Goal: Information Seeking & Learning: Learn about a topic

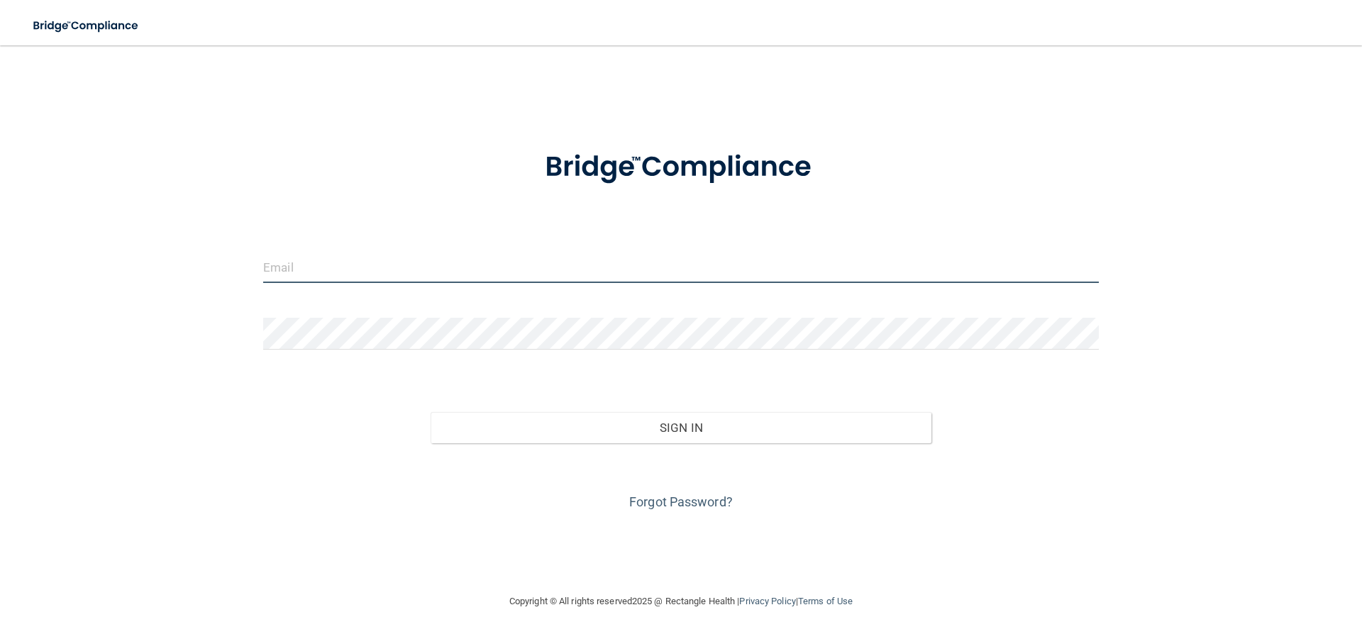
type input "[PERSON_NAME][EMAIL_ADDRESS][PERSON_NAME][DOMAIN_NAME]"
click at [633, 444] on div "Forgot Password?" at bounding box center [681, 478] width 857 height 71
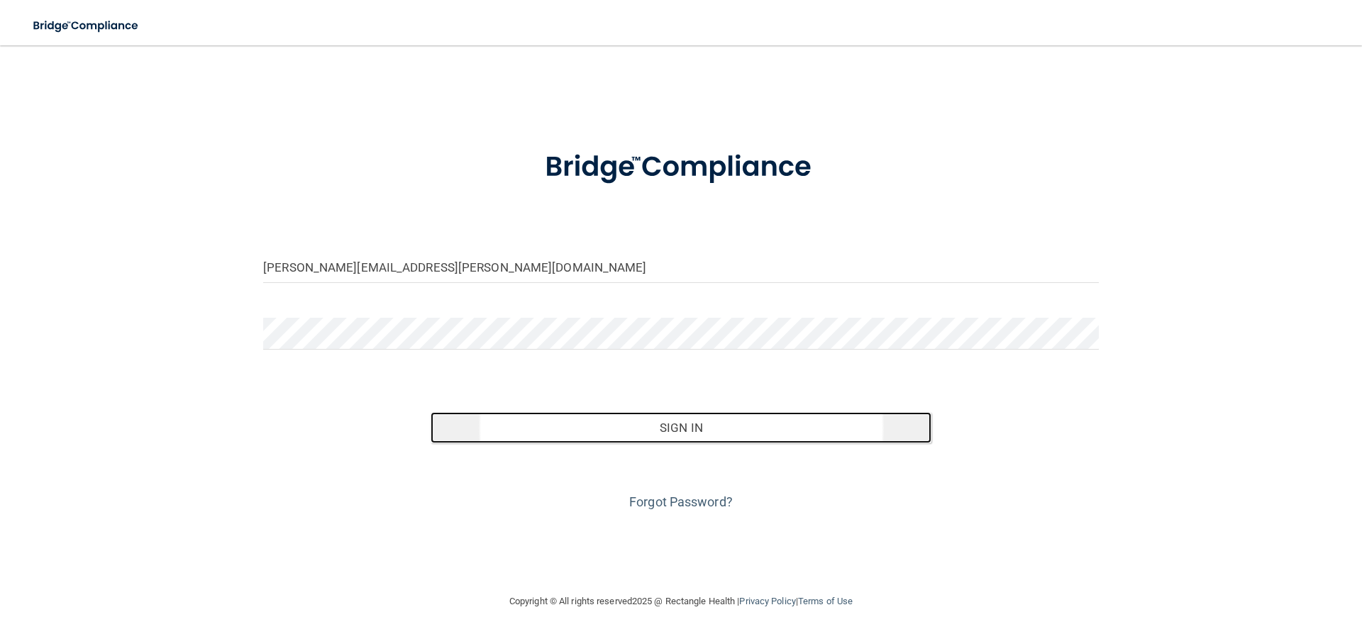
click at [645, 421] on button "Sign In" at bounding box center [682, 427] width 502 height 31
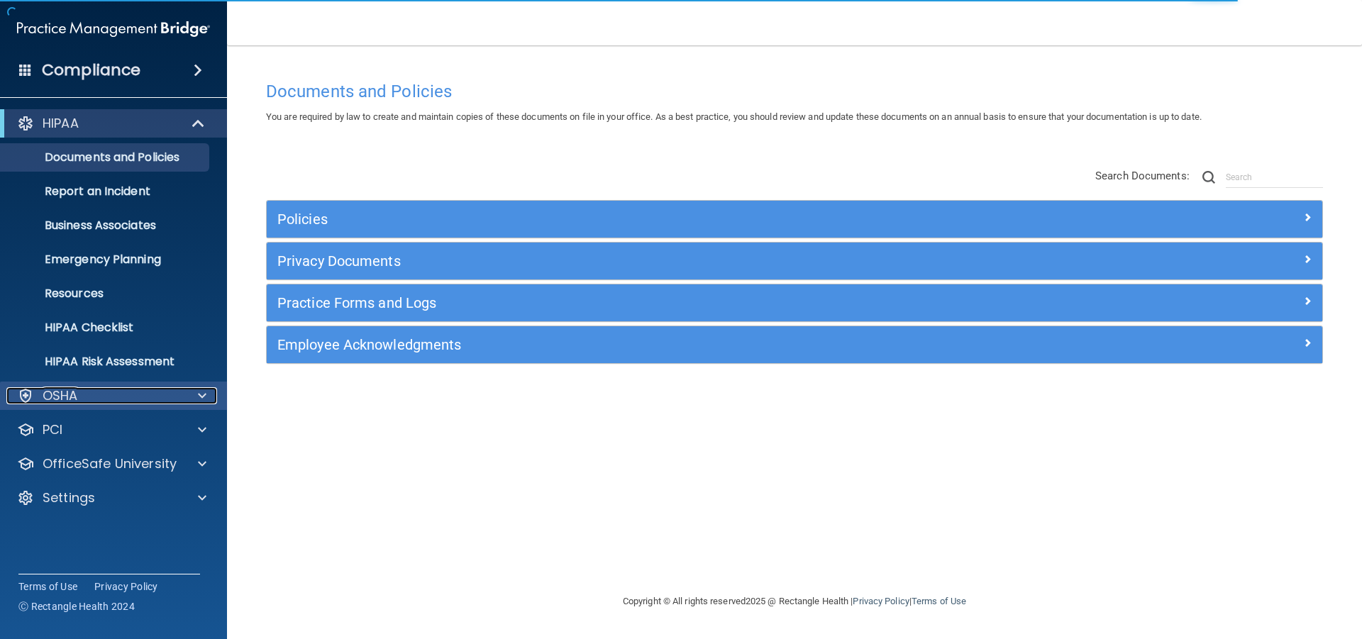
click at [154, 395] on div "OSHA" at bounding box center [94, 395] width 176 height 17
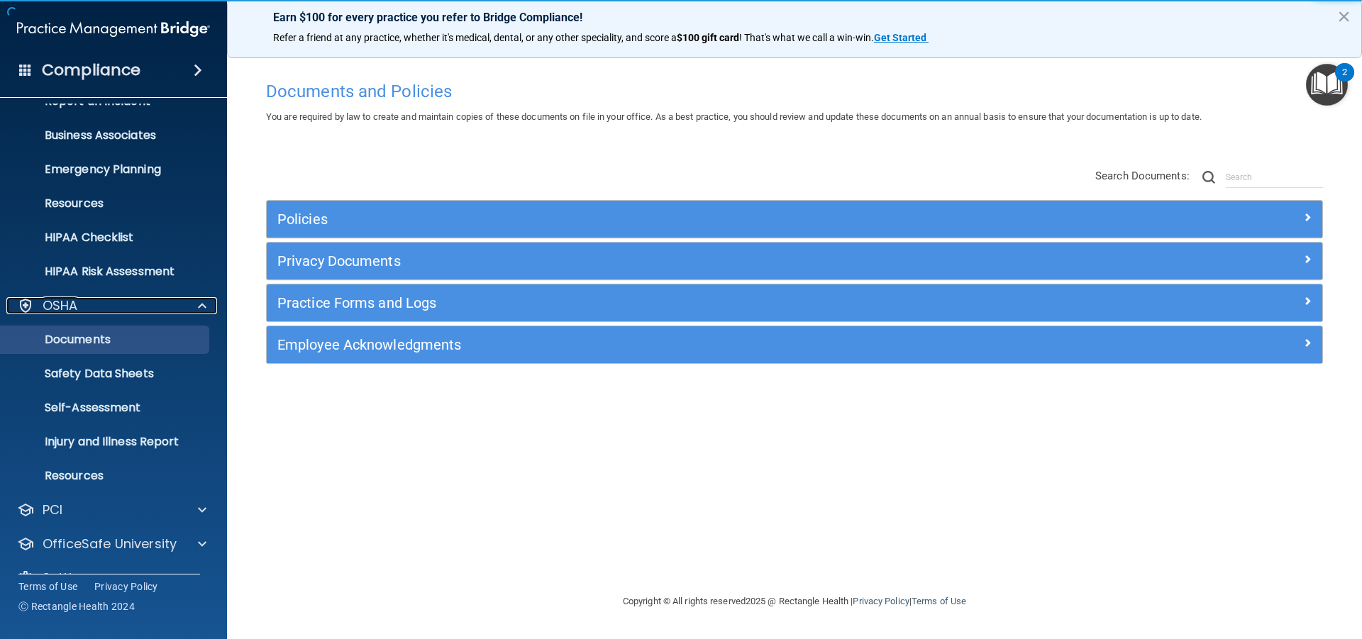
scroll to position [120, 0]
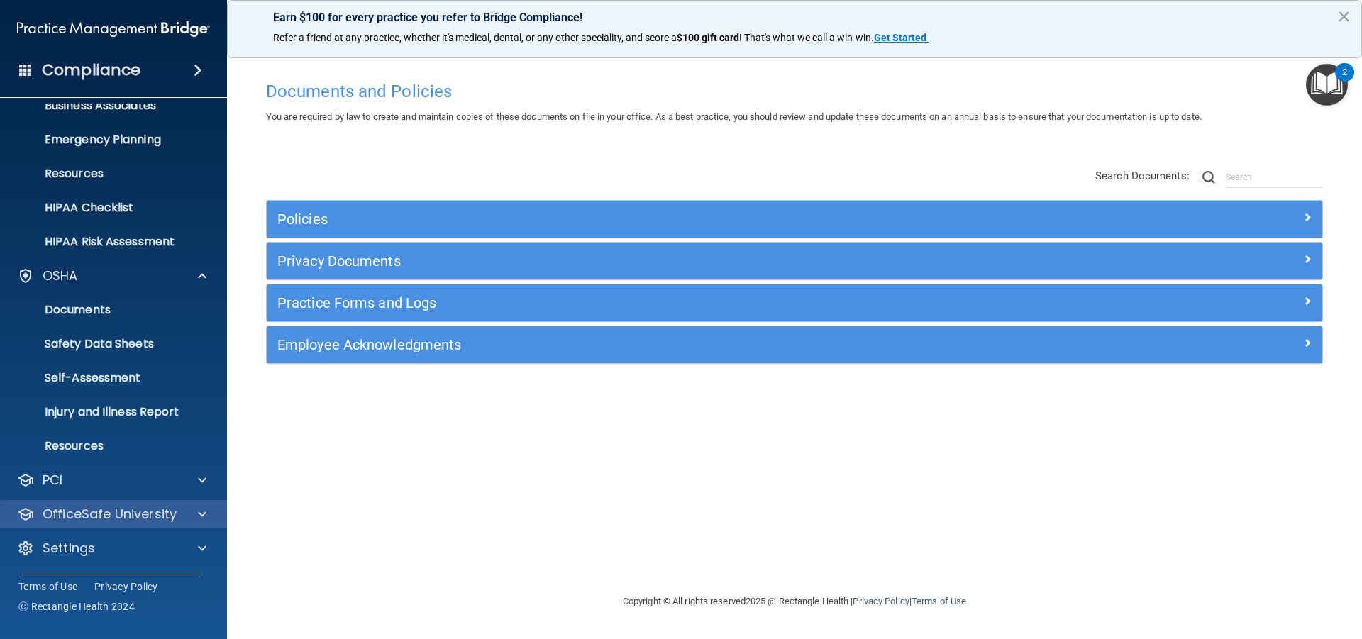
click at [176, 523] on div "OfficeSafe University" at bounding box center [114, 514] width 228 height 28
click at [193, 509] on div at bounding box center [199, 514] width 35 height 17
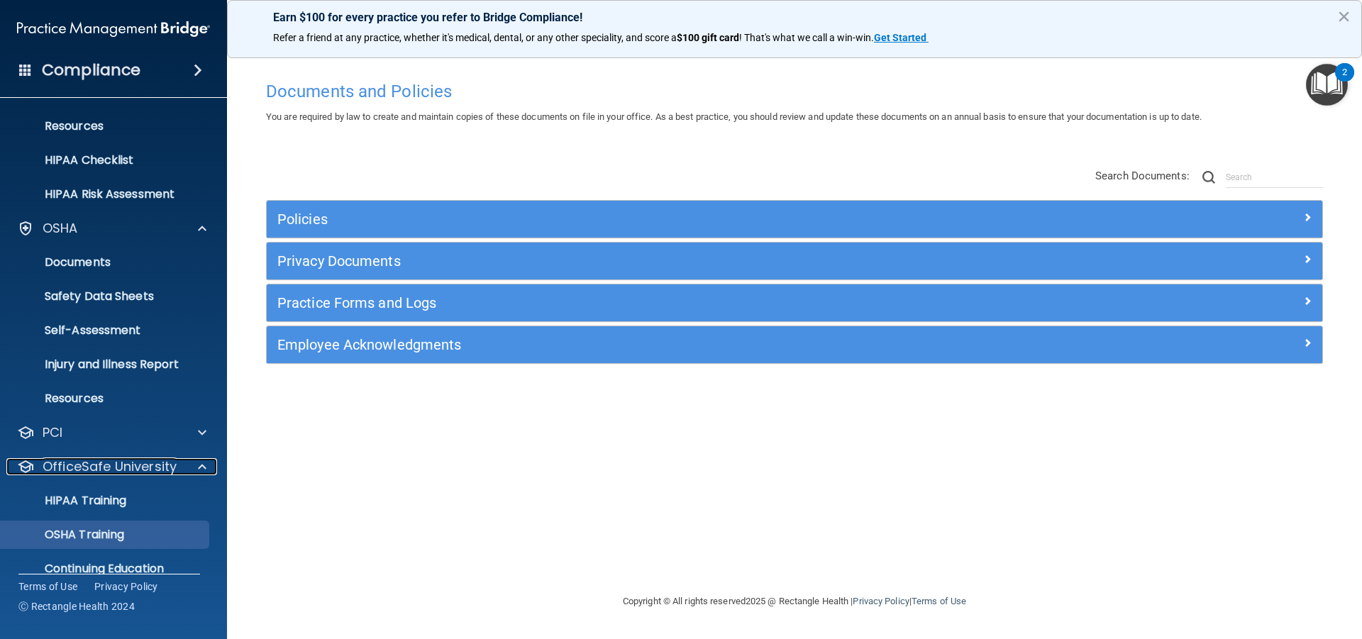
scroll to position [222, 0]
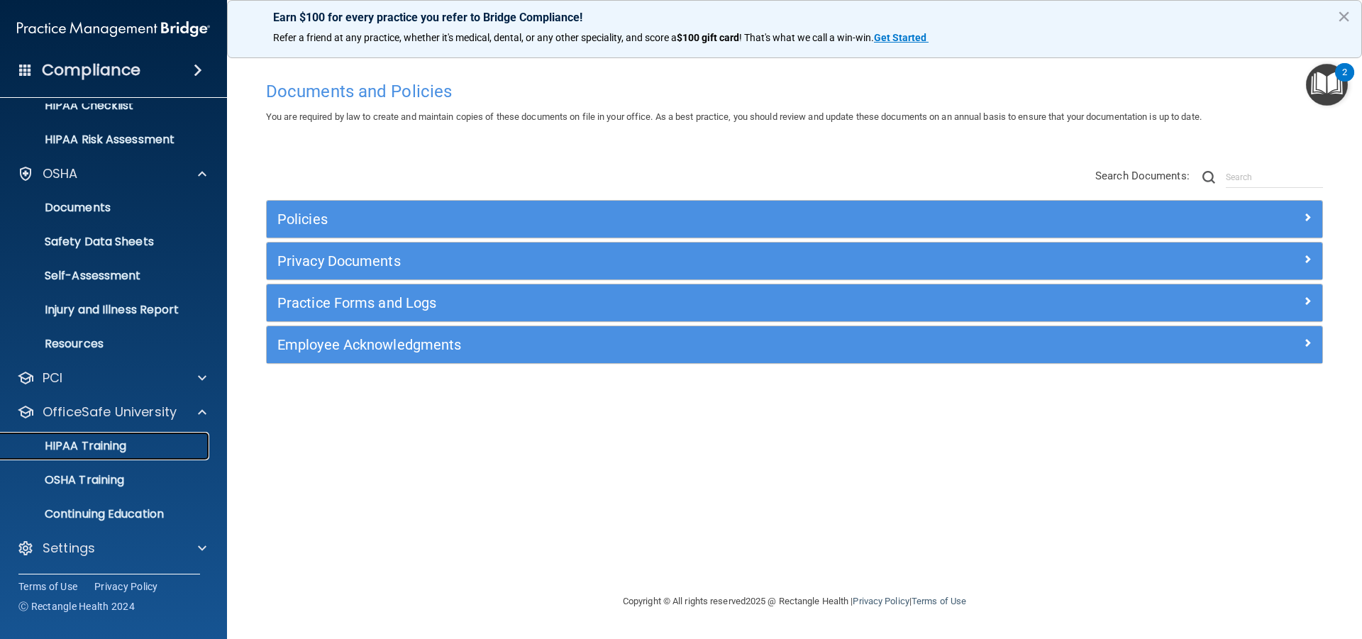
click at [109, 448] on p "HIPAA Training" at bounding box center [67, 446] width 117 height 14
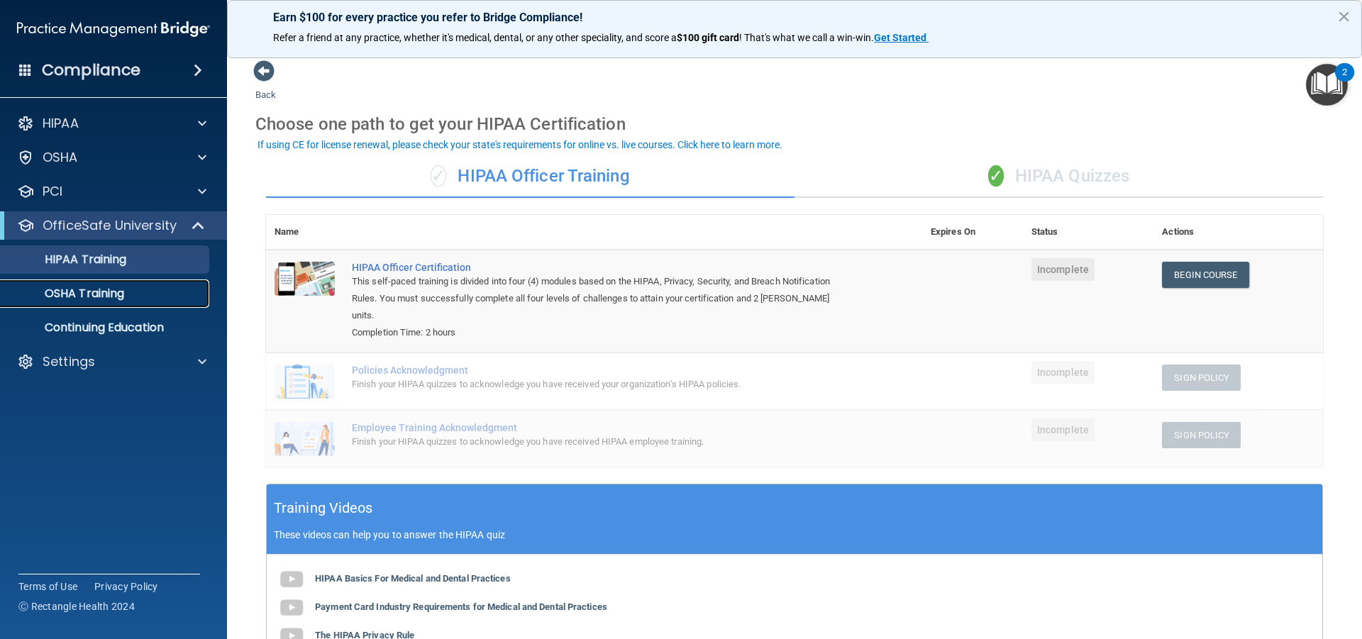
click at [150, 293] on div "OSHA Training" at bounding box center [106, 294] width 194 height 14
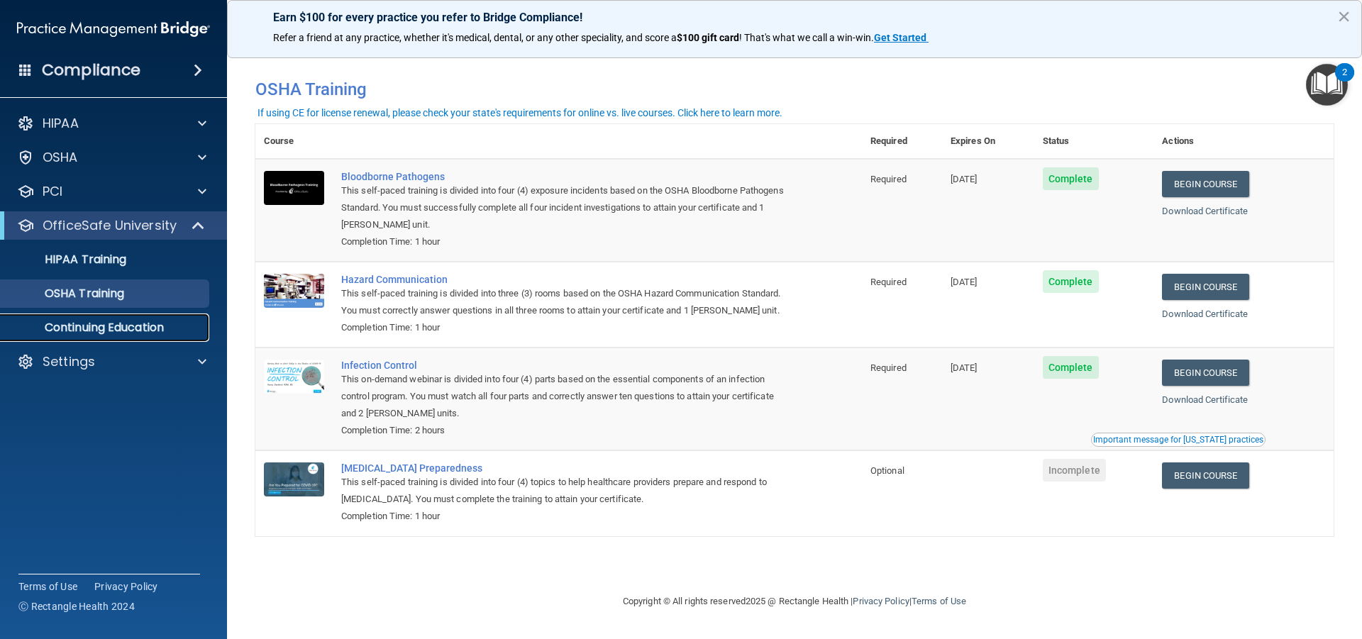
click at [91, 338] on link "Continuing Education" at bounding box center [97, 328] width 223 height 28
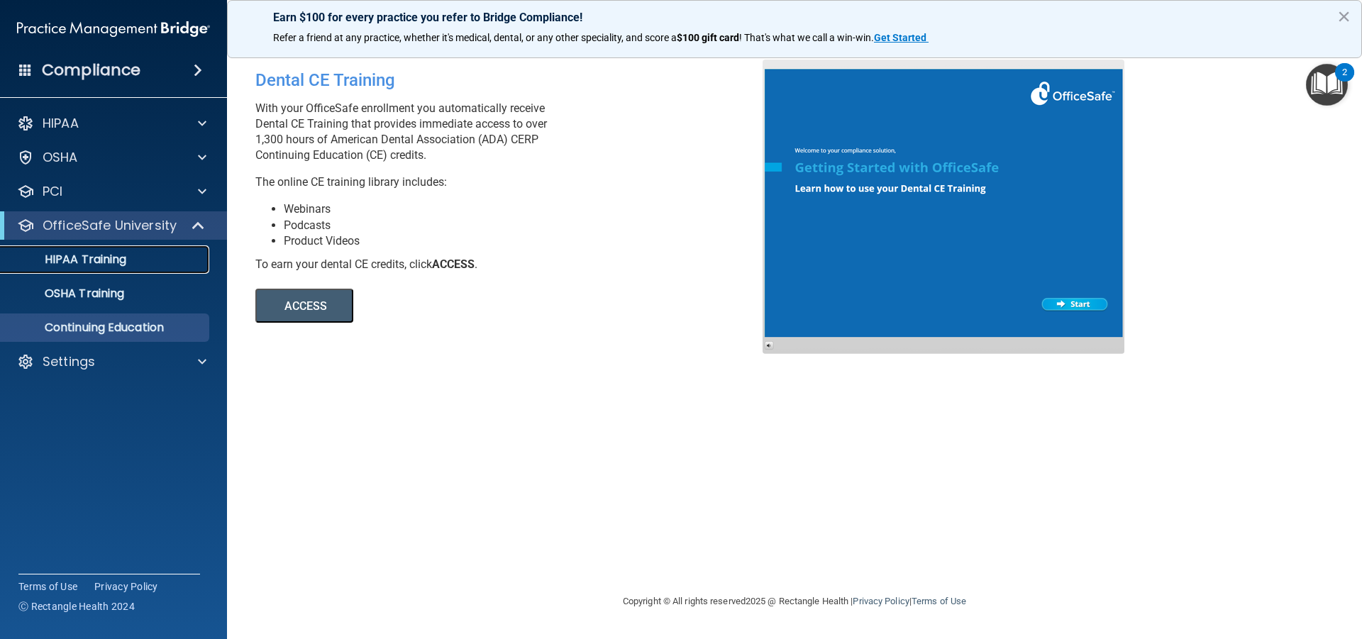
click at [132, 268] on link "HIPAA Training" at bounding box center [97, 259] width 223 height 28
